Goal: Use online tool/utility: Utilize a website feature to perform a specific function

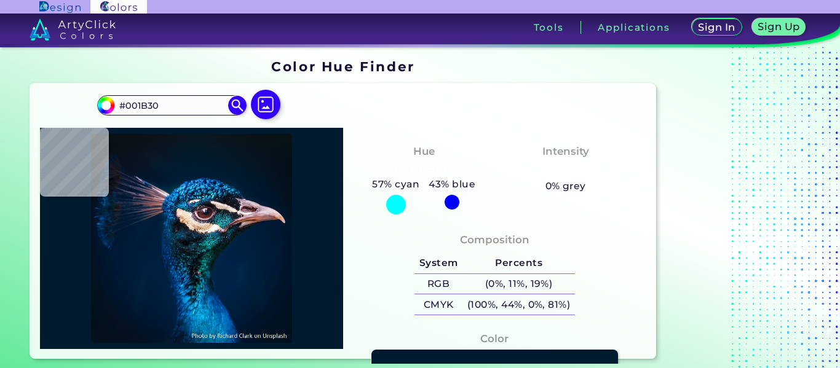
type input "#011b2c"
type input "#011B2C"
type input "#091217"
type input "#0a131c"
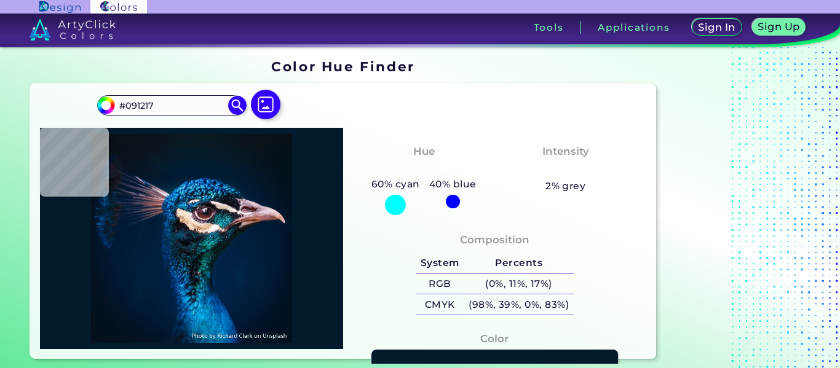
type input "#0A131C"
type input "#0a1622"
type input "#0A1622"
type input "#081923"
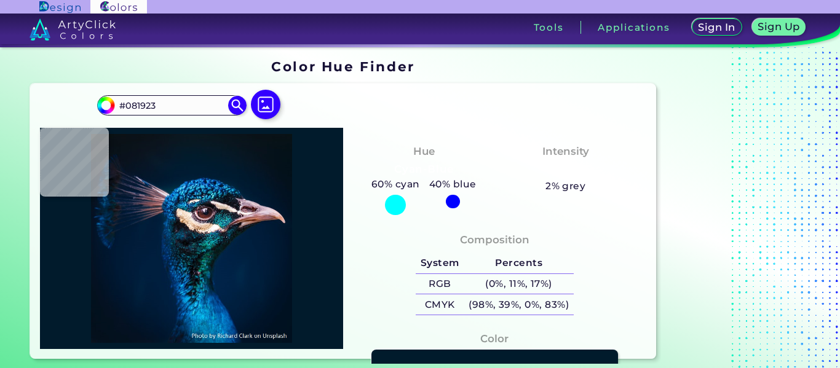
type input "#071925"
type input "#081a26"
type input "#081A26"
type input "#061927"
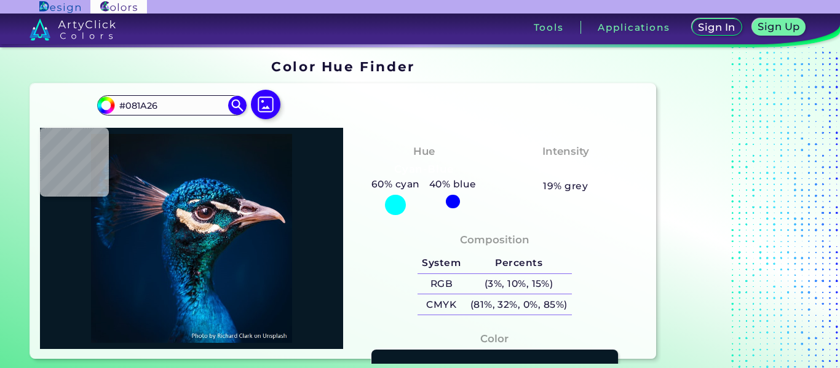
type input "#061927"
type input "#041a28"
type input "#041A28"
type input "#031a28"
type input "#031A28"
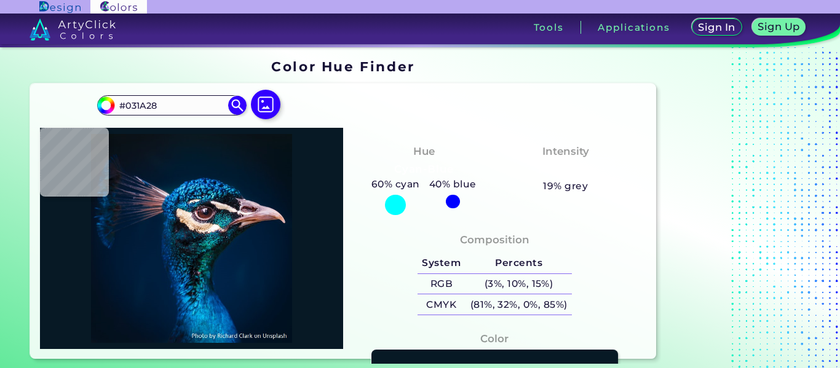
type input "#011b2a"
type input "#011B2A"
